Goal: Find specific page/section: Find specific page/section

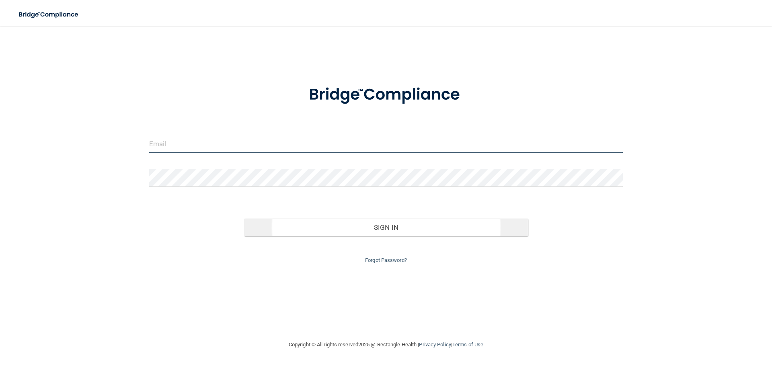
type input "[EMAIL_ADDRESS][DOMAIN_NAME]"
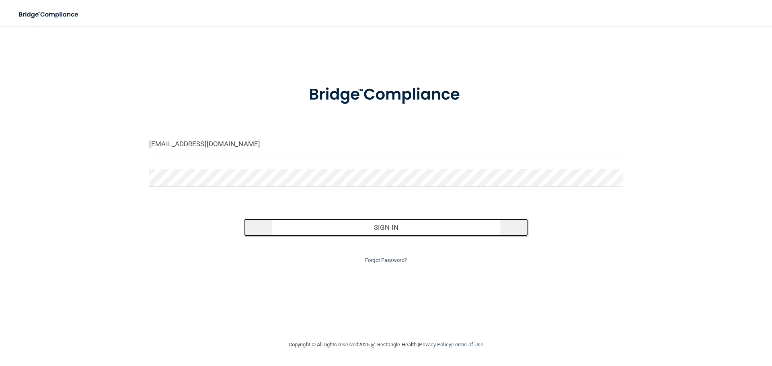
click at [391, 225] on button "Sign In" at bounding box center [386, 228] width 284 height 18
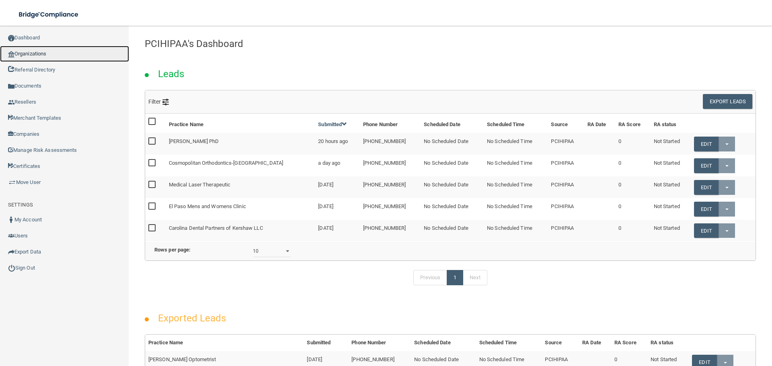
click at [43, 54] on link "Organizations" at bounding box center [64, 54] width 129 height 16
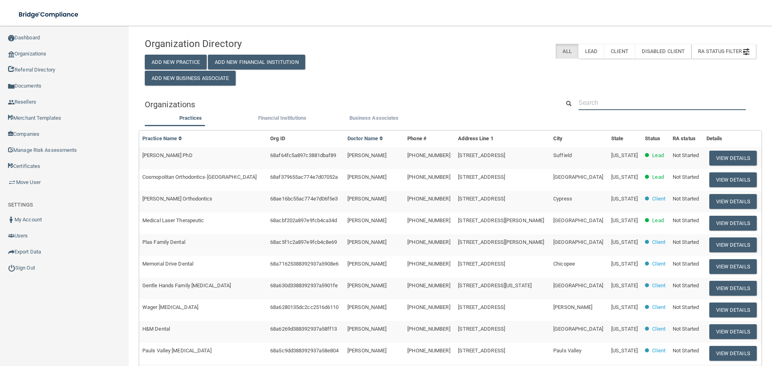
click at [592, 105] on input "text" at bounding box center [661, 102] width 167 height 15
paste input "[PHONE_NUMBER]"
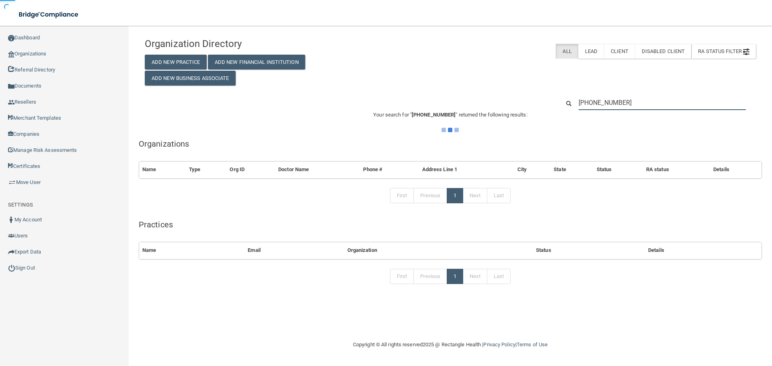
type input "[PHONE_NUMBER]"
